Goal: Consume media (video, audio)

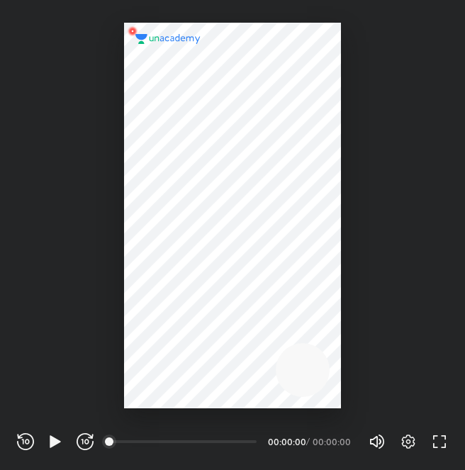
scroll to position [470, 465]
click at [191, 441] on div "00:00" at bounding box center [184, 442] width 146 height 14
click at [120, 442] on div "00:00" at bounding box center [184, 441] width 146 height 3
click at [85, 437] on icon "button" at bounding box center [85, 441] width 17 height 17
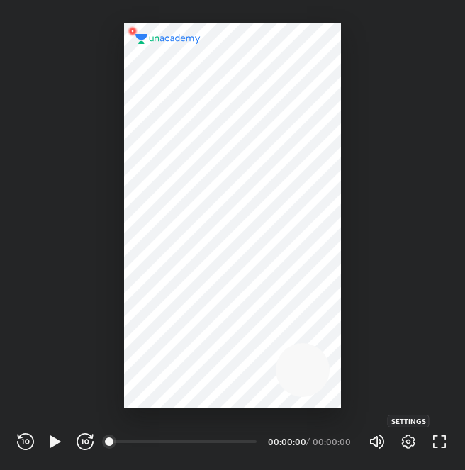
click at [408, 444] on icon "button" at bounding box center [408, 442] width 5 height 5
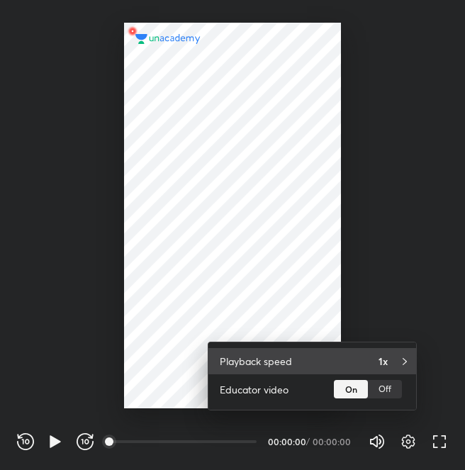
click at [398, 360] on div "1x" at bounding box center [392, 361] width 26 height 15
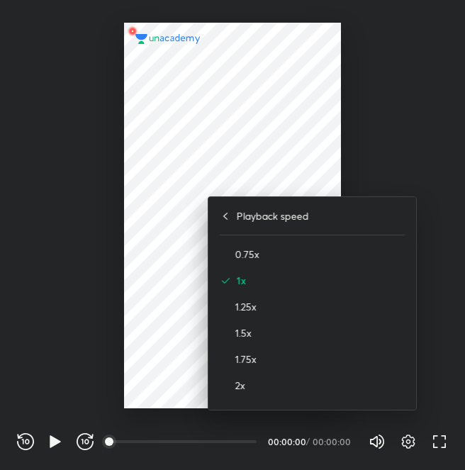
click at [167, 367] on div at bounding box center [232, 235] width 465 height 470
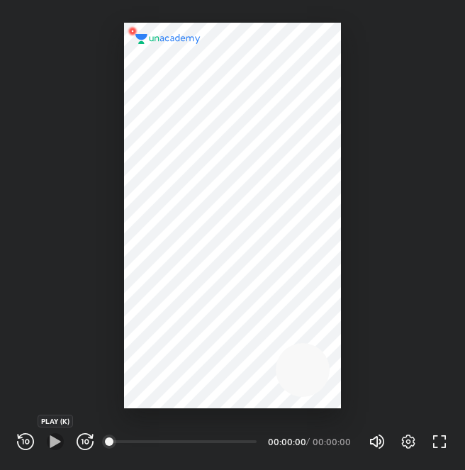
click at [48, 444] on icon "button" at bounding box center [55, 441] width 17 height 17
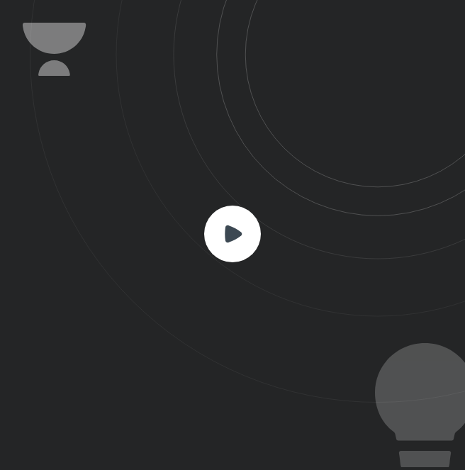
click at [248, 227] on rect at bounding box center [232, 234] width 57 height 57
click at [248, 213] on rect at bounding box center [232, 234] width 57 height 57
